Goal: Task Accomplishment & Management: Complete application form

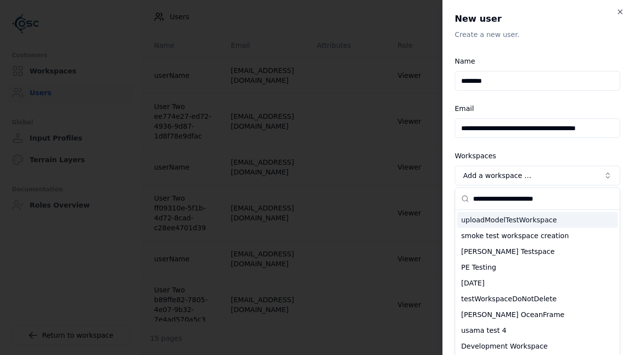
type input "**********"
click at [537, 291] on div "testWorkspaceDoNotDelete" at bounding box center [537, 299] width 160 height 16
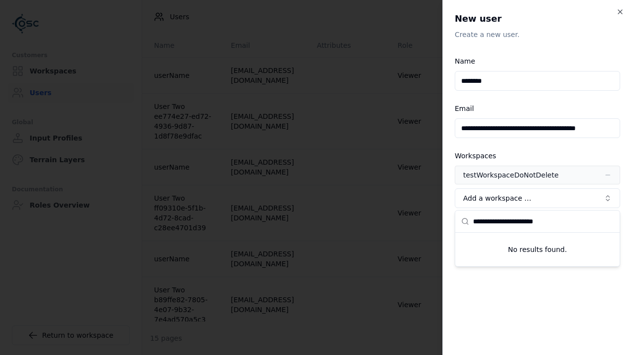
click at [474, 223] on span "Advanced" at bounding box center [481, 222] width 34 height 8
click at [0, 0] on button "Editor" at bounding box center [0, 0] width 0 height 0
